Goal: Task Accomplishment & Management: Manage account settings

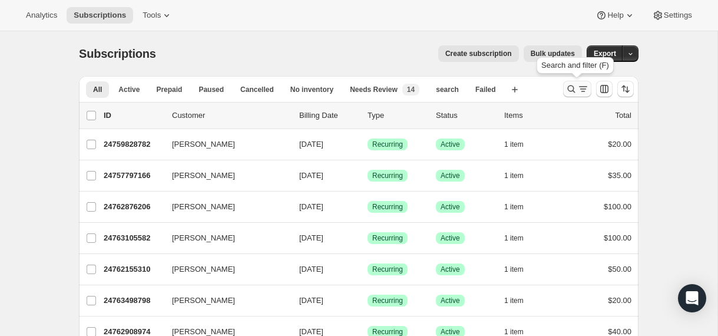
click at [572, 88] on icon "Search and filter results" at bounding box center [571, 89] width 12 height 12
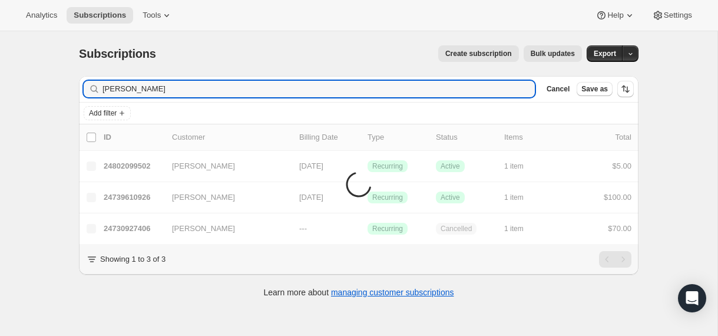
type input "jody meier"
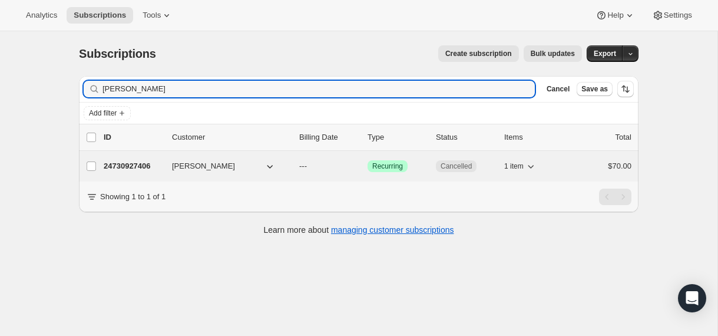
click at [127, 164] on p "24730927406" at bounding box center [133, 166] width 59 height 12
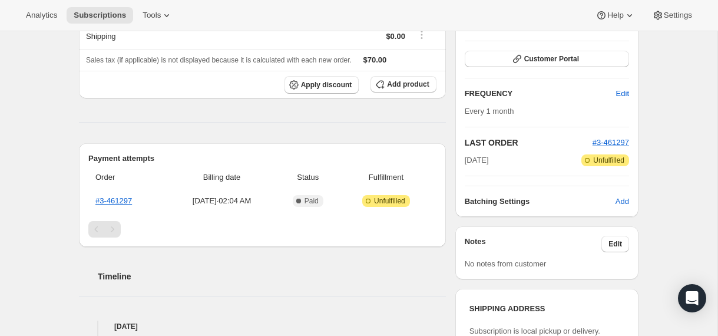
scroll to position [177, 0]
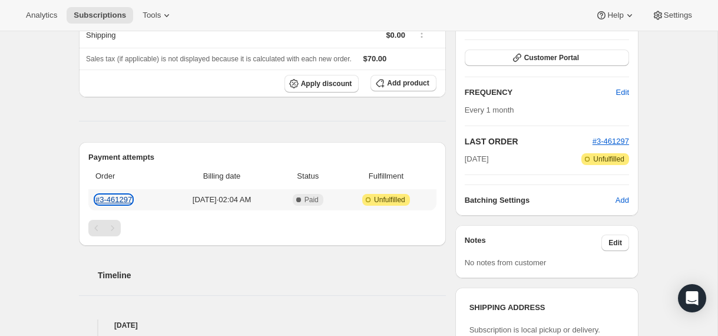
click at [118, 196] on link "#3-461297" at bounding box center [113, 199] width 37 height 9
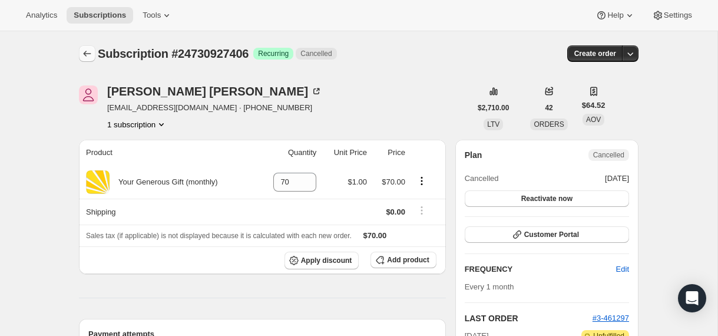
click at [86, 50] on icon "Subscriptions" at bounding box center [87, 54] width 12 height 12
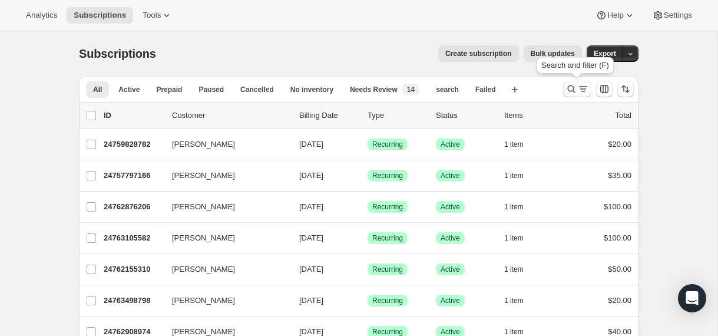
click at [584, 87] on icon "Search and filter results" at bounding box center [583, 89] width 12 height 12
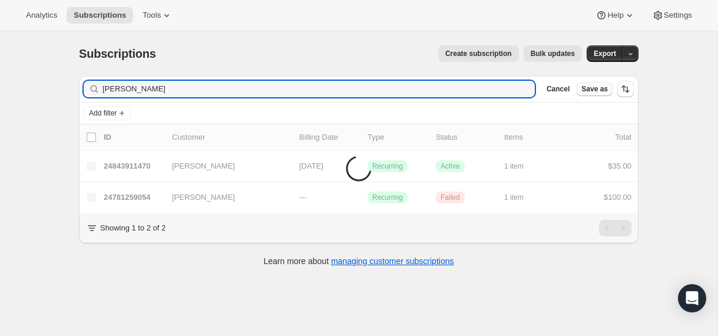
type input "[PERSON_NAME]"
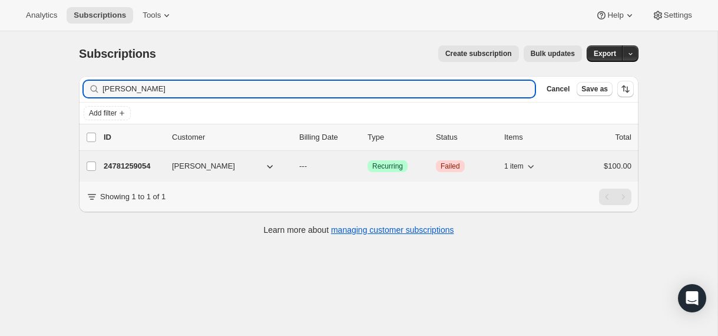
click at [136, 163] on p "24781259054" at bounding box center [133, 166] width 59 height 12
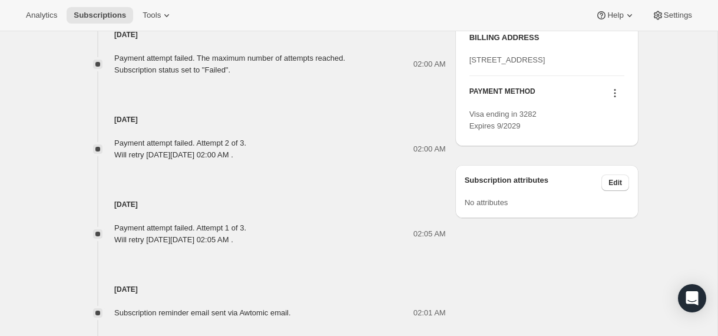
scroll to position [514, 0]
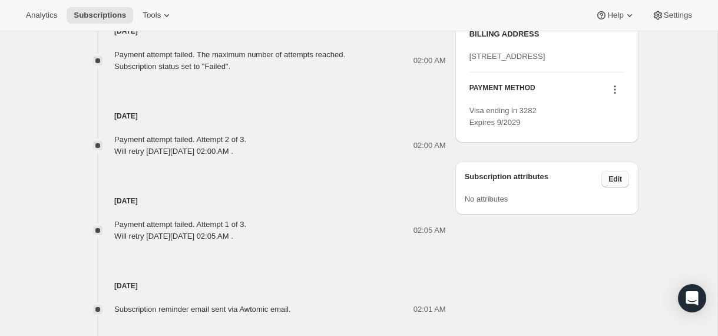
click at [616, 184] on span "Edit" at bounding box center [615, 178] width 14 height 9
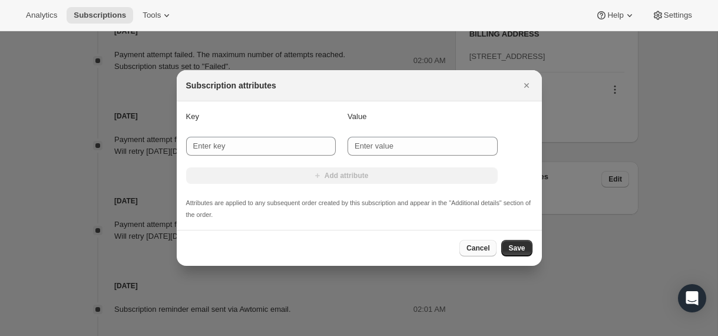
click at [479, 247] on span "Cancel" at bounding box center [477, 247] width 23 height 9
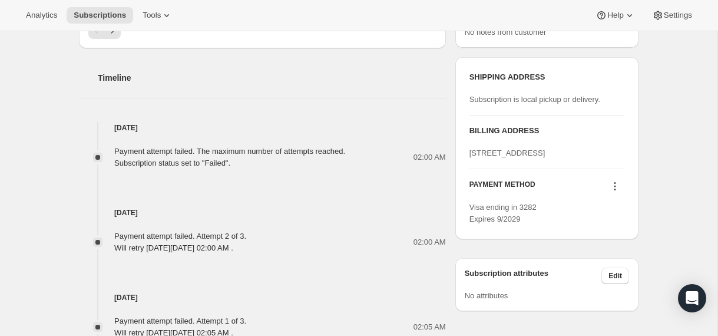
scroll to position [417, 0]
click at [615, 193] on icon at bounding box center [615, 187] width 12 height 12
click at [367, 217] on h4 "[DATE]" at bounding box center [262, 213] width 367 height 12
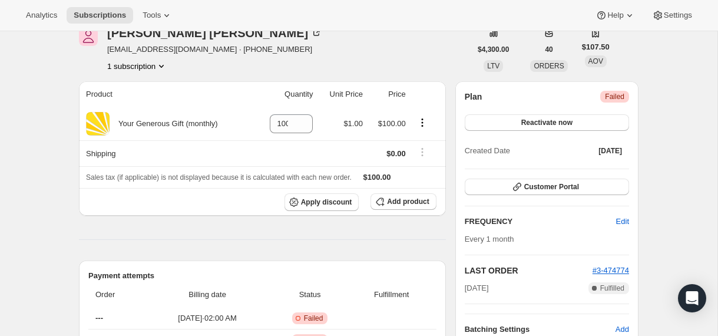
scroll to position [59, 0]
